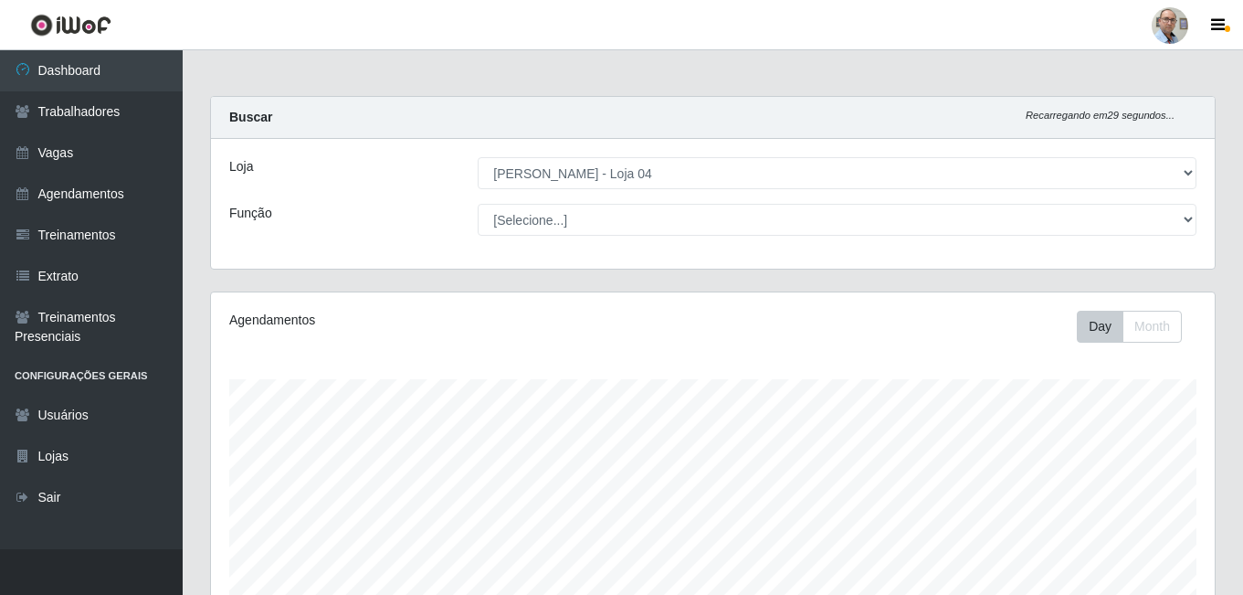
select select "251"
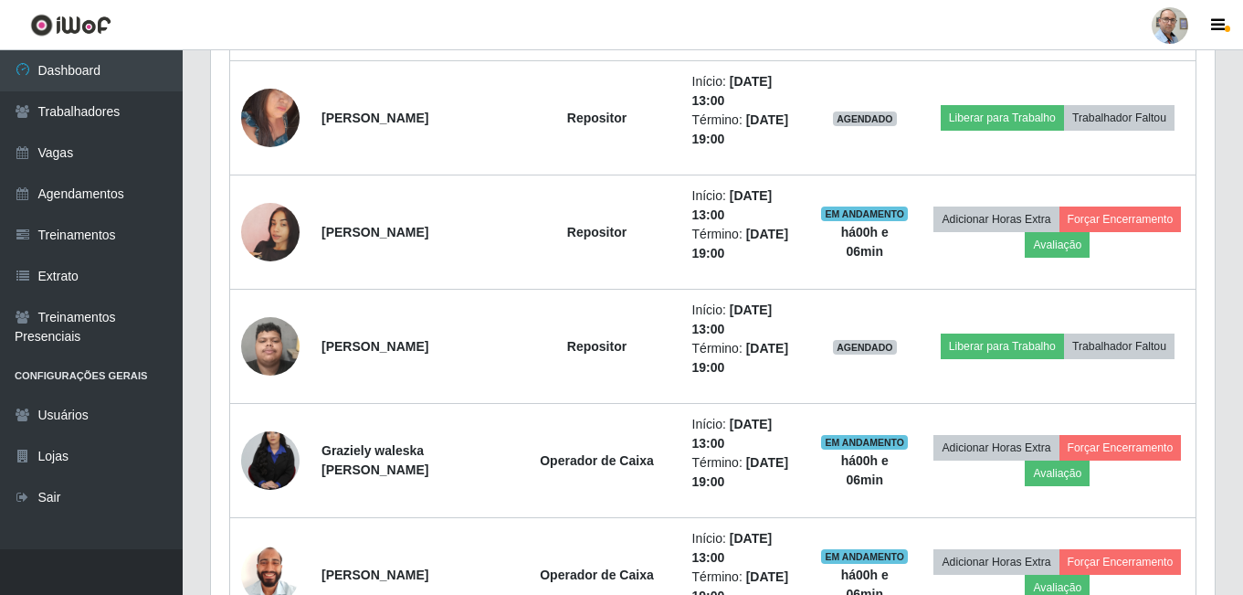
scroll to position [3284, 0]
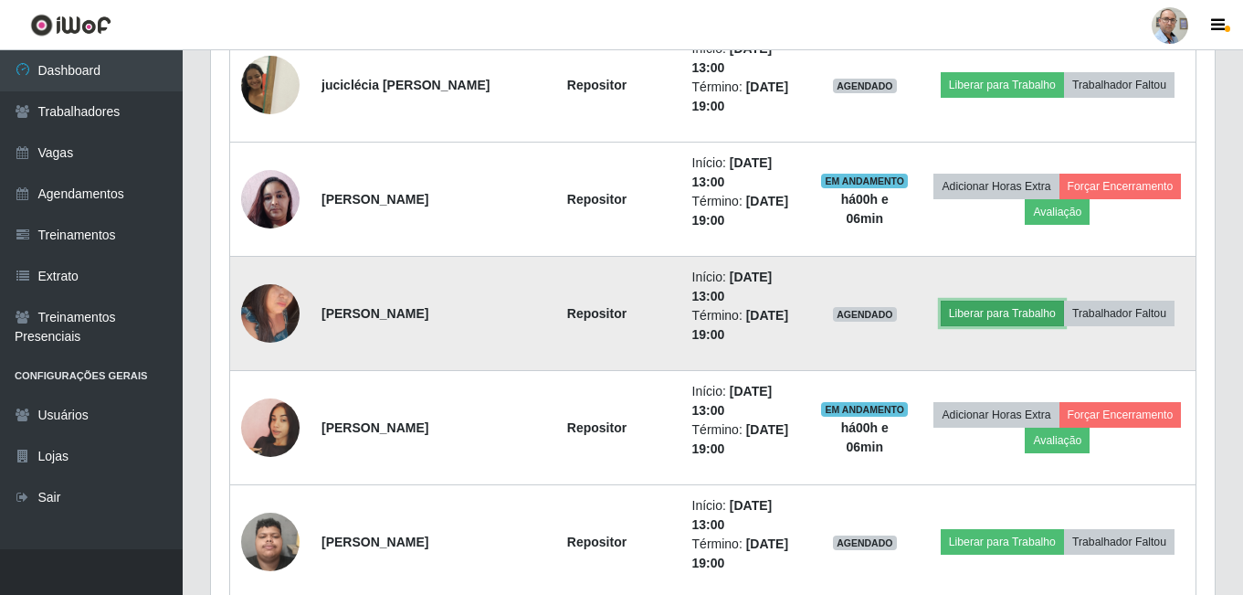
click at [1011, 314] on button "Liberar para Trabalho" at bounding box center [1002, 313] width 123 height 26
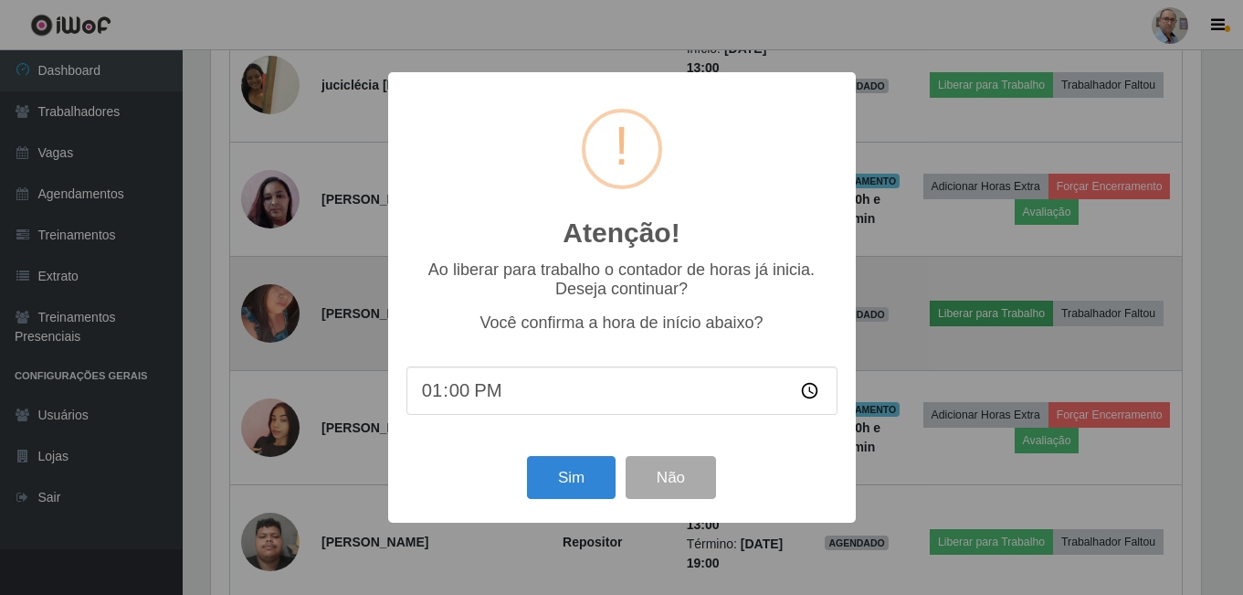
scroll to position [379, 995]
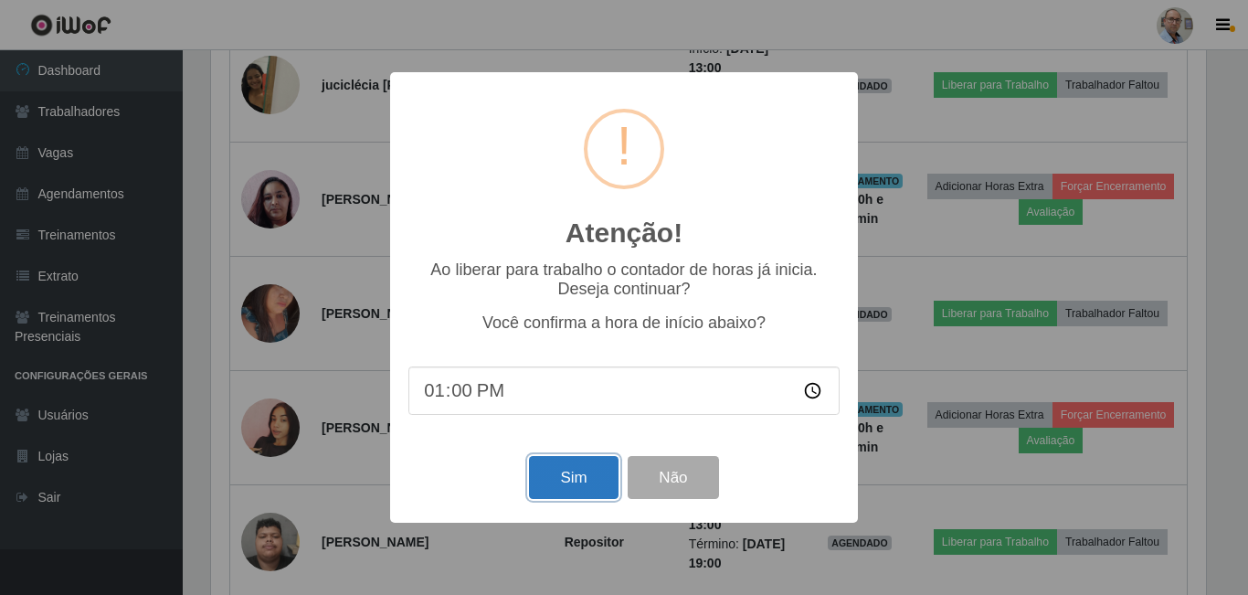
click at [585, 488] on button "Sim" at bounding box center [573, 477] width 89 height 43
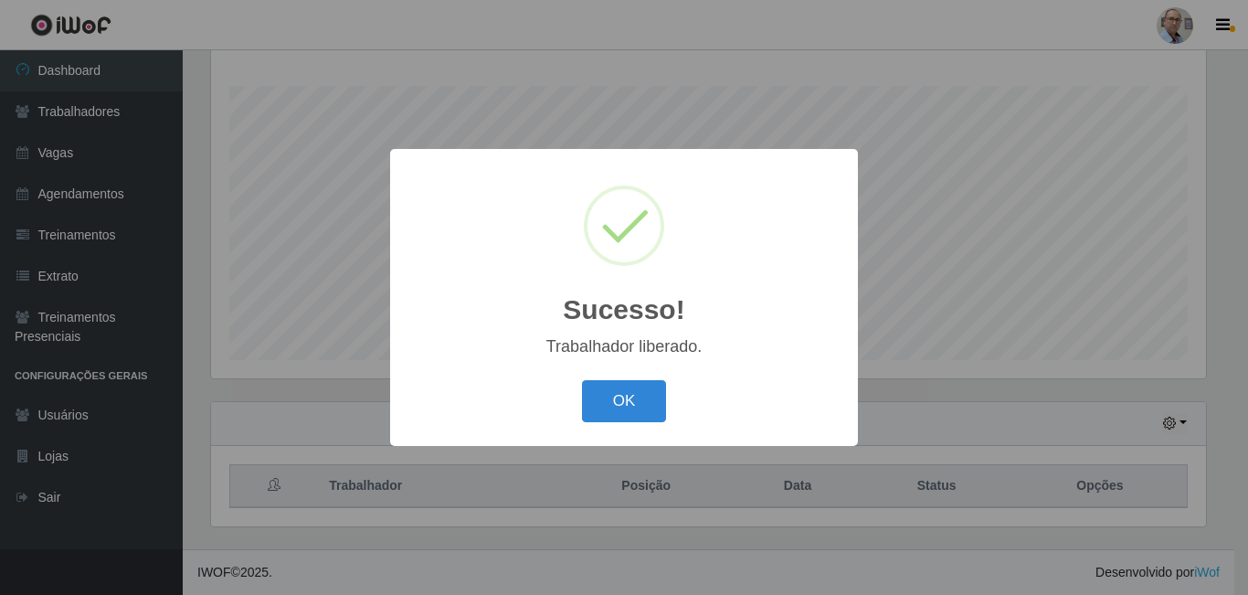
click at [582, 380] on button "OK" at bounding box center [624, 401] width 85 height 43
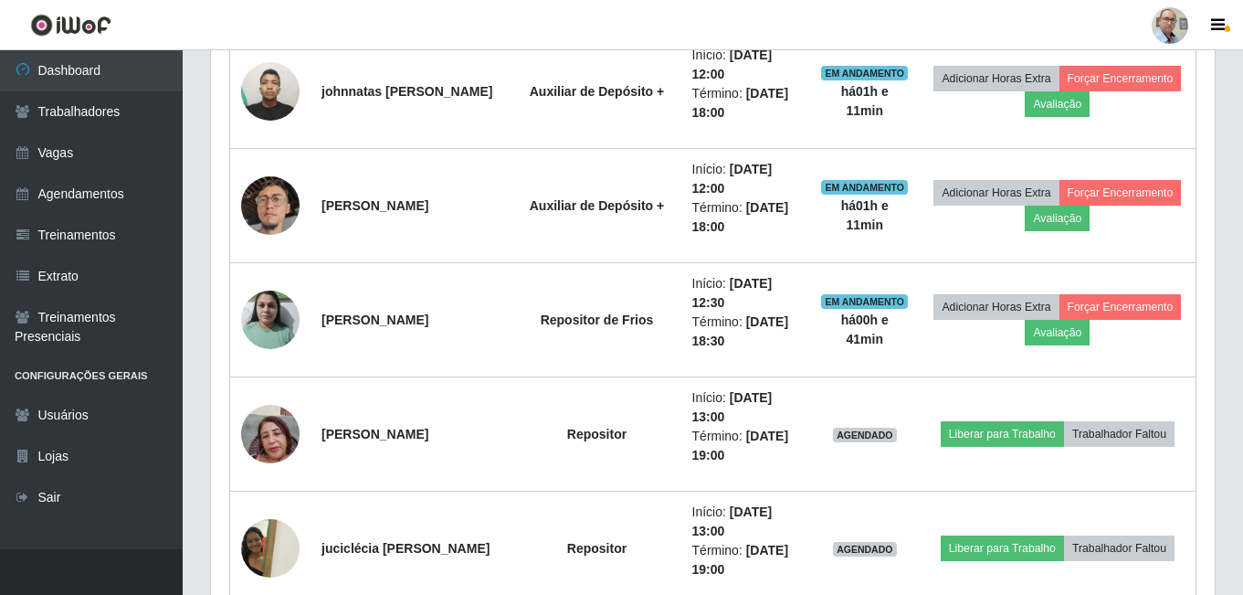
scroll to position [3033, 0]
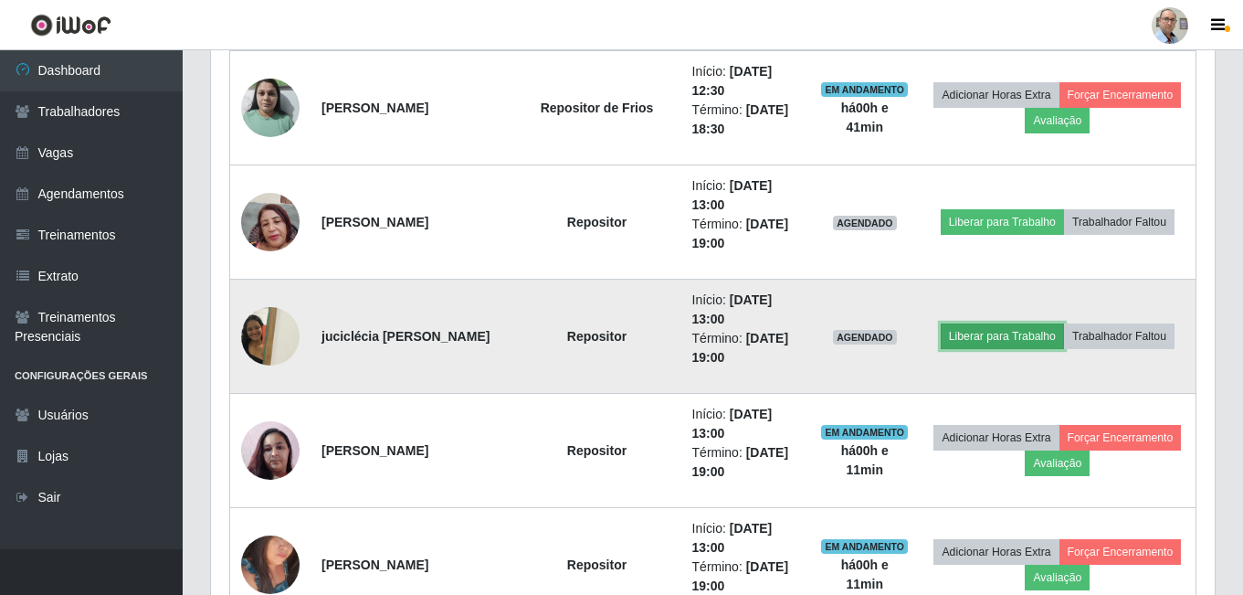
click at [1015, 333] on button "Liberar para Trabalho" at bounding box center [1002, 336] width 123 height 26
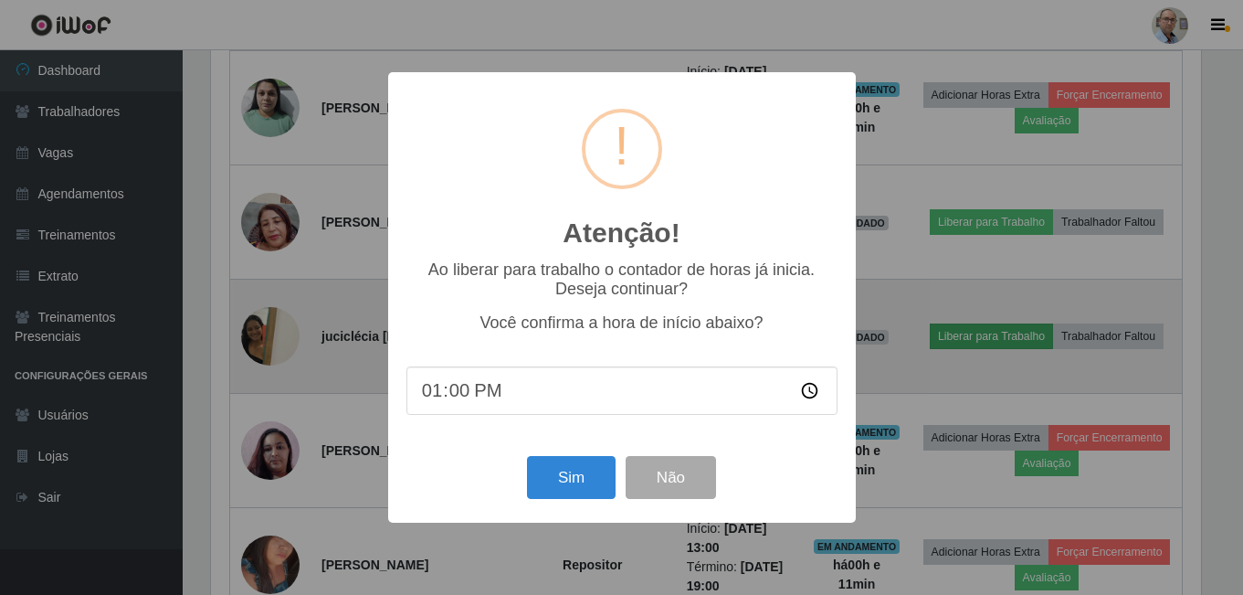
scroll to position [379, 995]
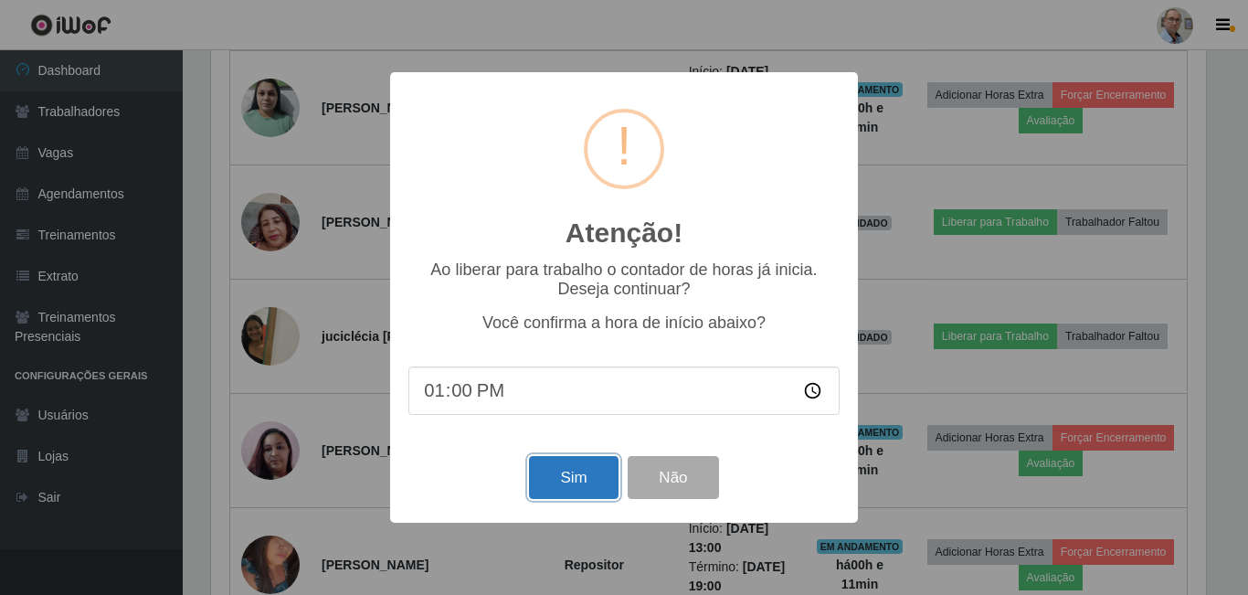
click at [564, 485] on button "Sim" at bounding box center [573, 477] width 89 height 43
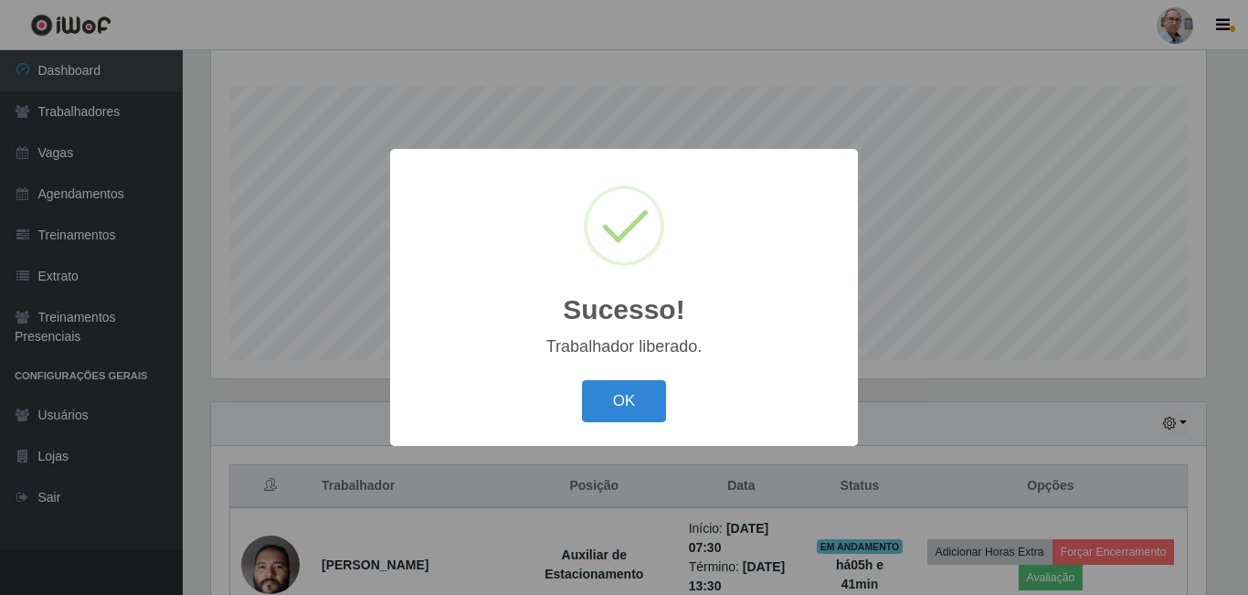
click at [605, 426] on div "OK Cancel" at bounding box center [623, 400] width 431 height 52
click at [630, 409] on button "OK" at bounding box center [624, 401] width 85 height 43
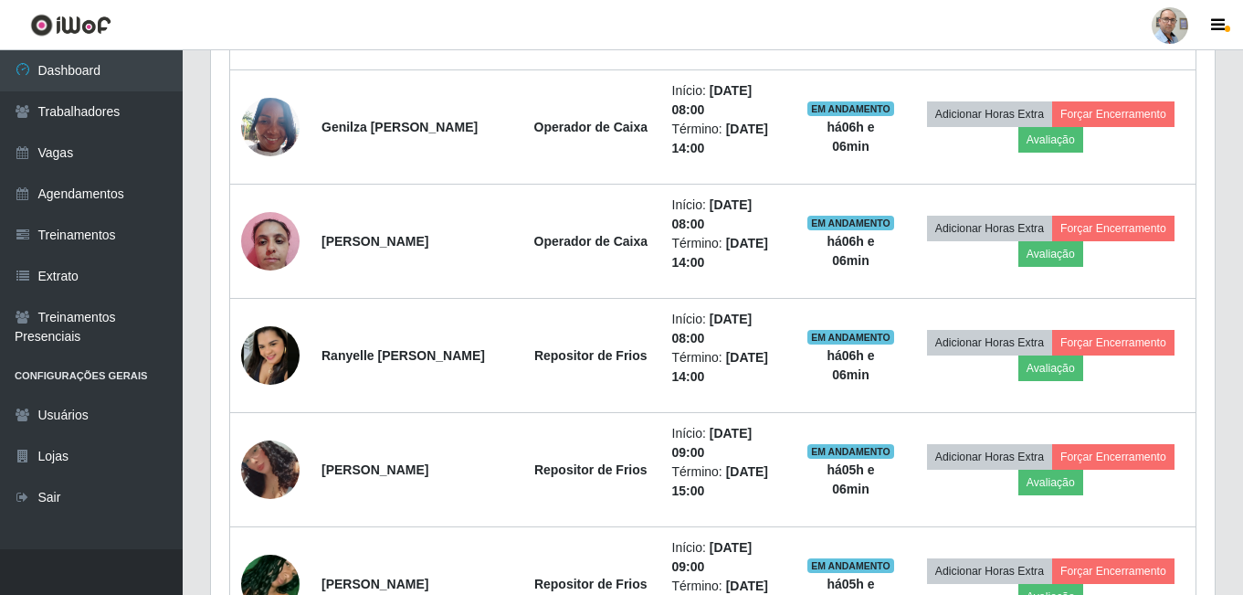
scroll to position [1735, 0]
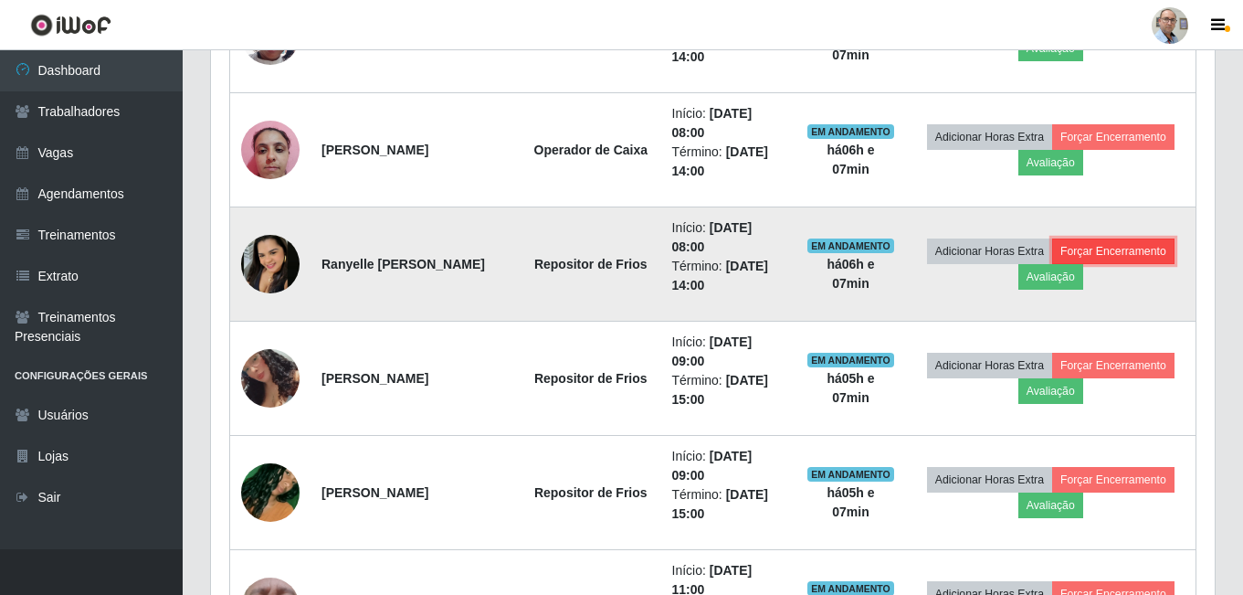
click at [1133, 251] on button "Forçar Encerramento" at bounding box center [1113, 251] width 122 height 26
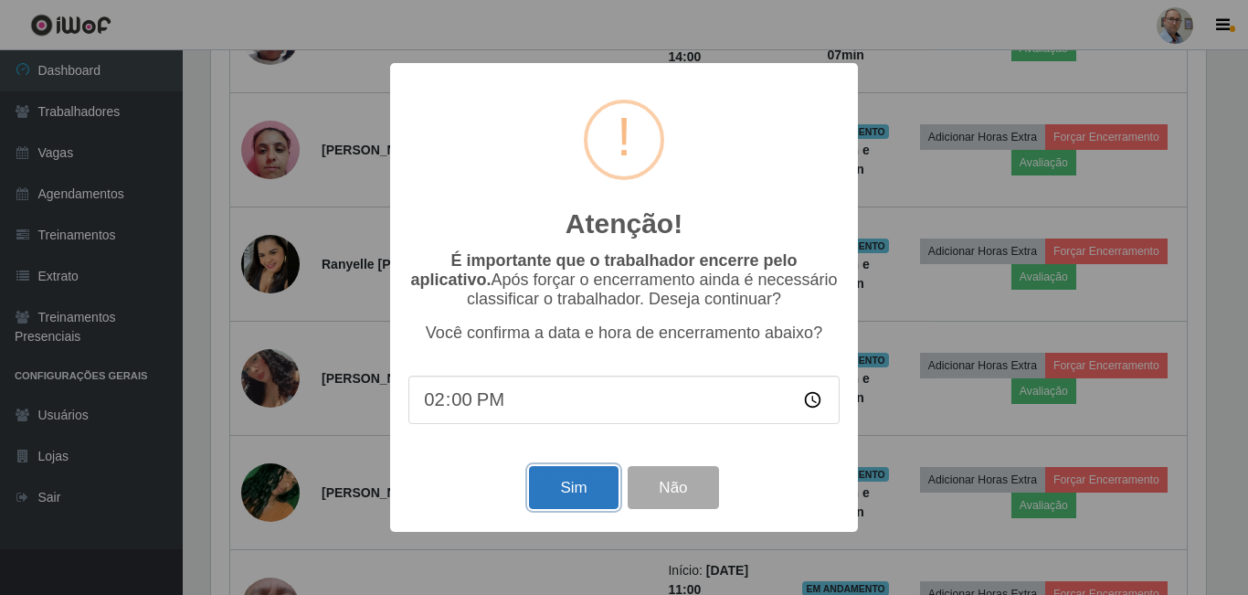
click at [564, 504] on button "Sim" at bounding box center [573, 487] width 89 height 43
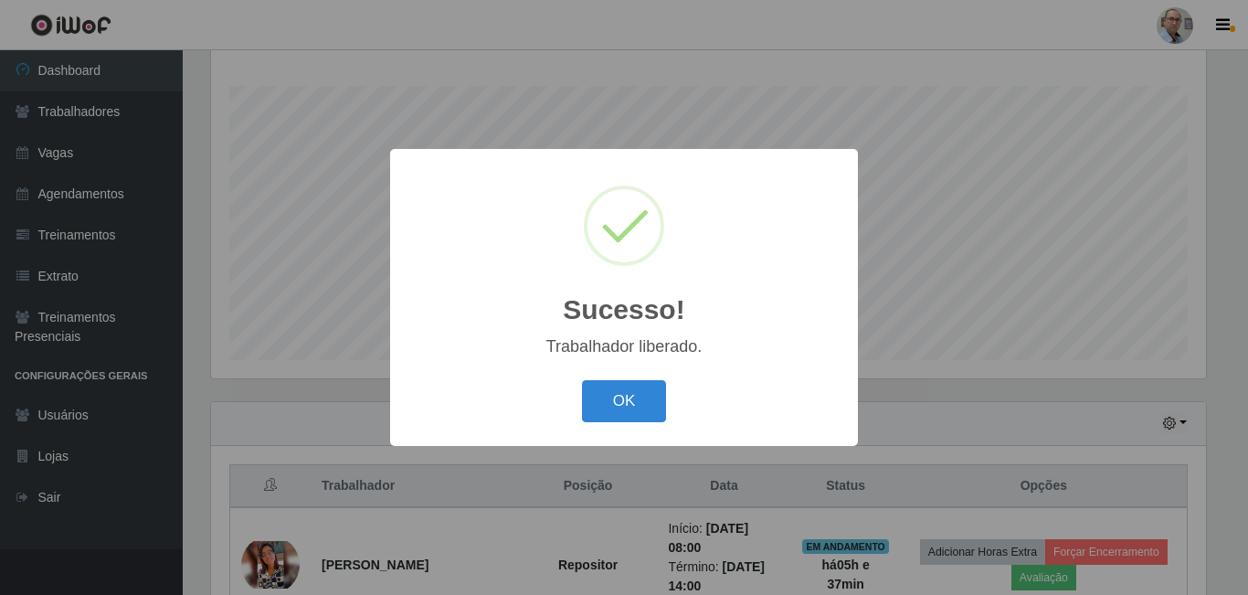
click at [642, 406] on button "OK" at bounding box center [624, 401] width 85 height 43
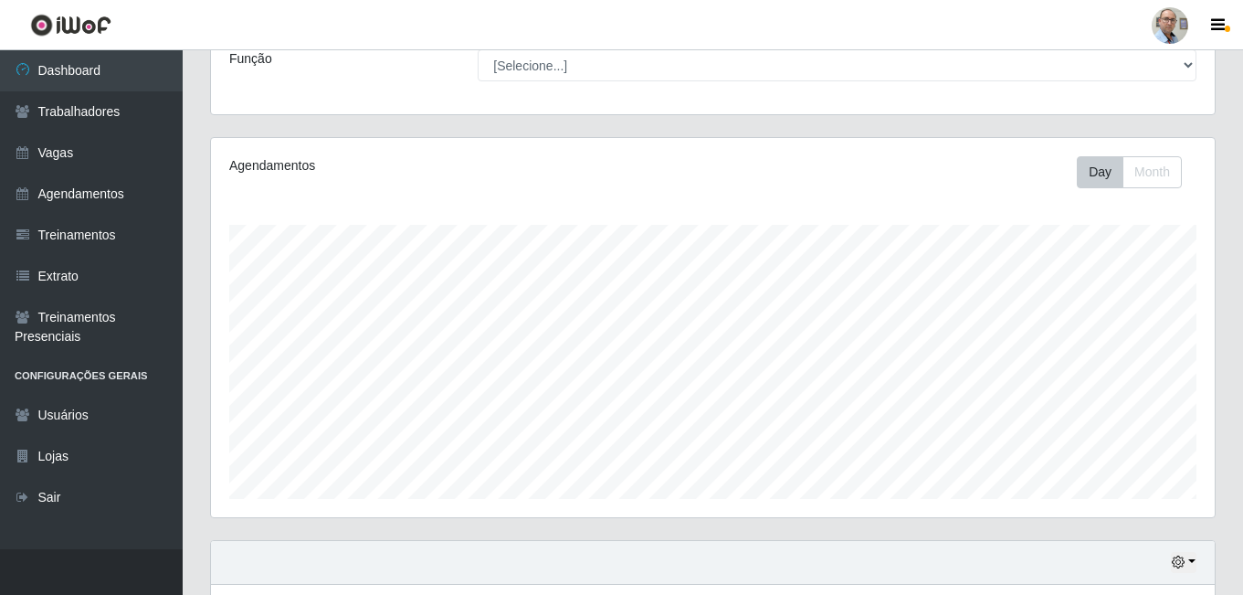
scroll to position [0, 0]
